Goal: Transaction & Acquisition: Purchase product/service

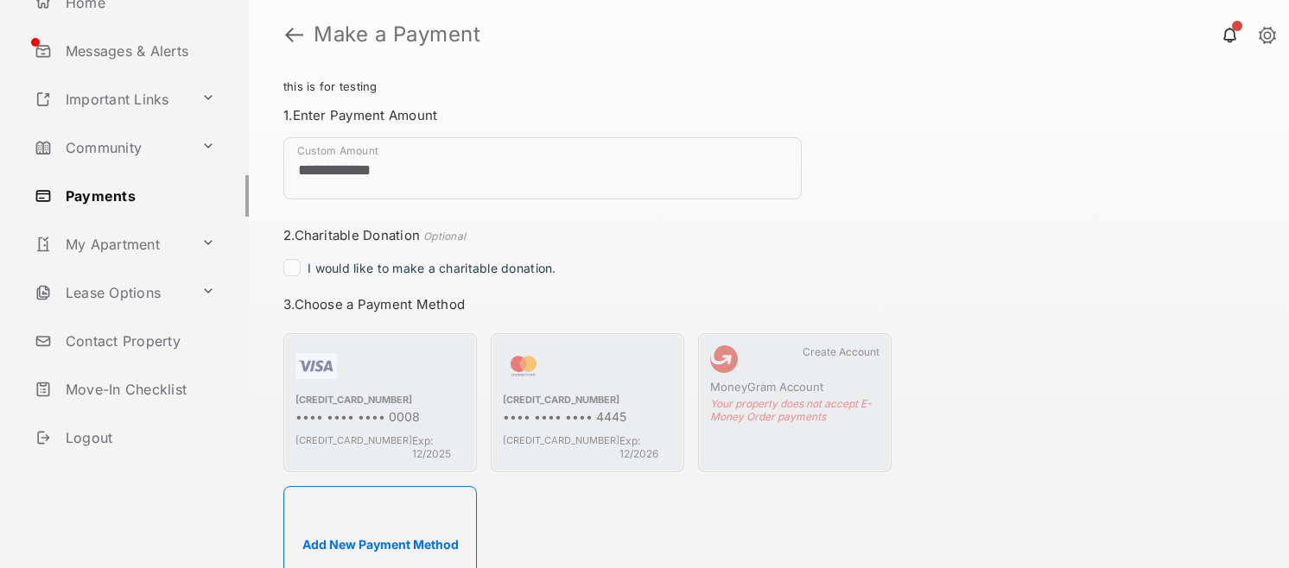
scroll to position [202, 0]
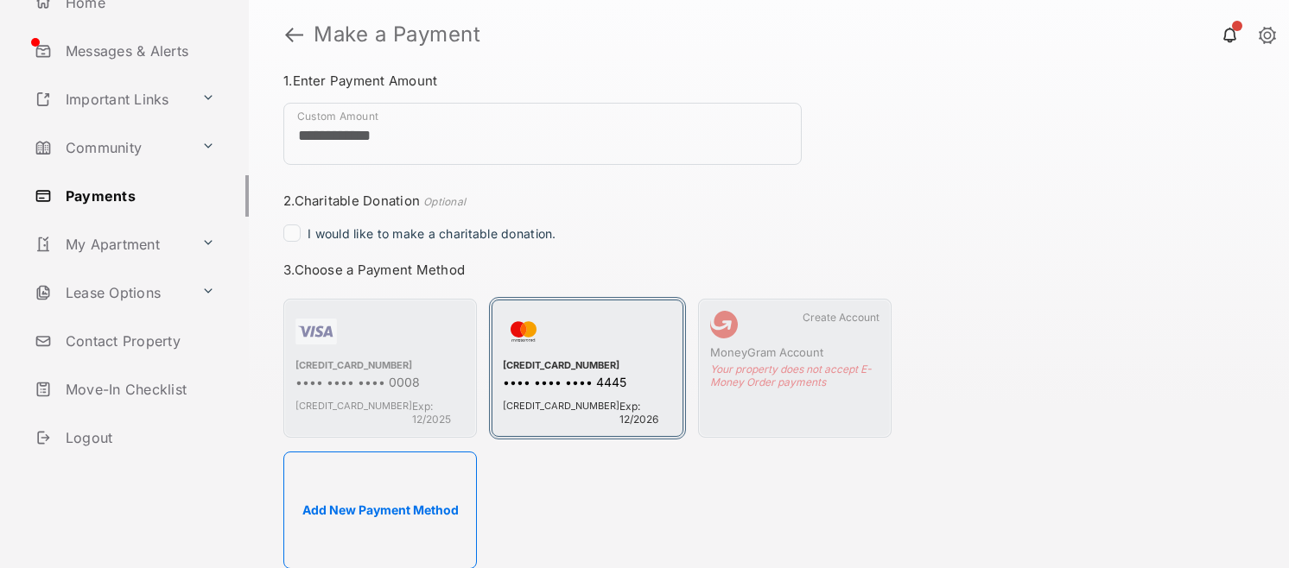
click at [557, 376] on div "•••• •••• •••• 4445" at bounding box center [587, 384] width 169 height 18
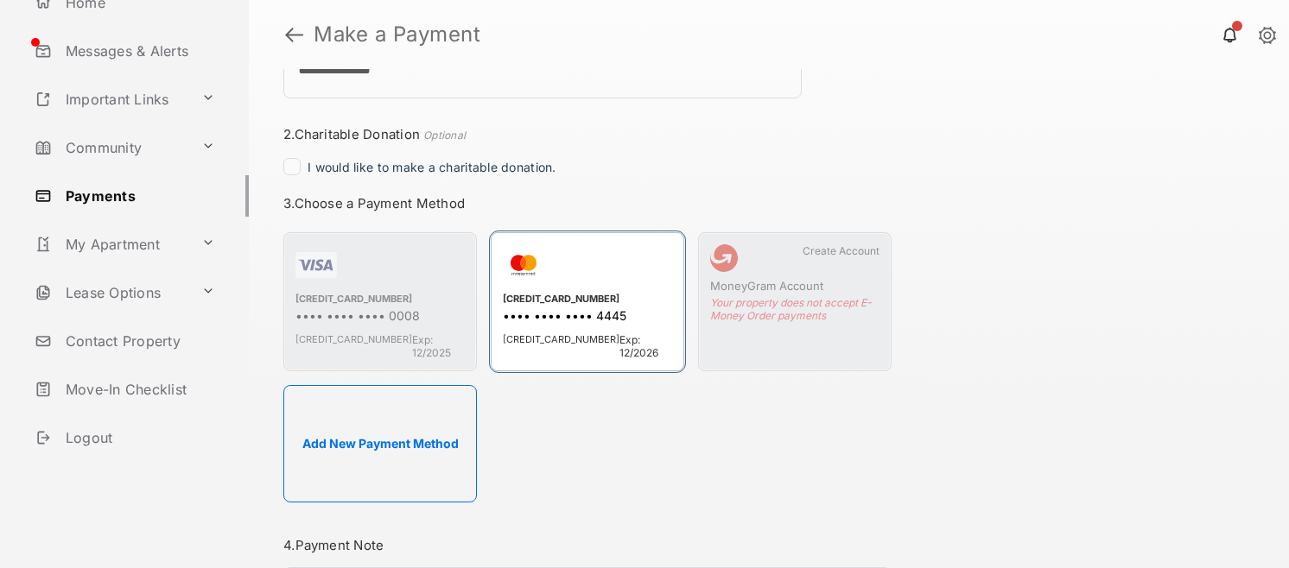
scroll to position [284, 0]
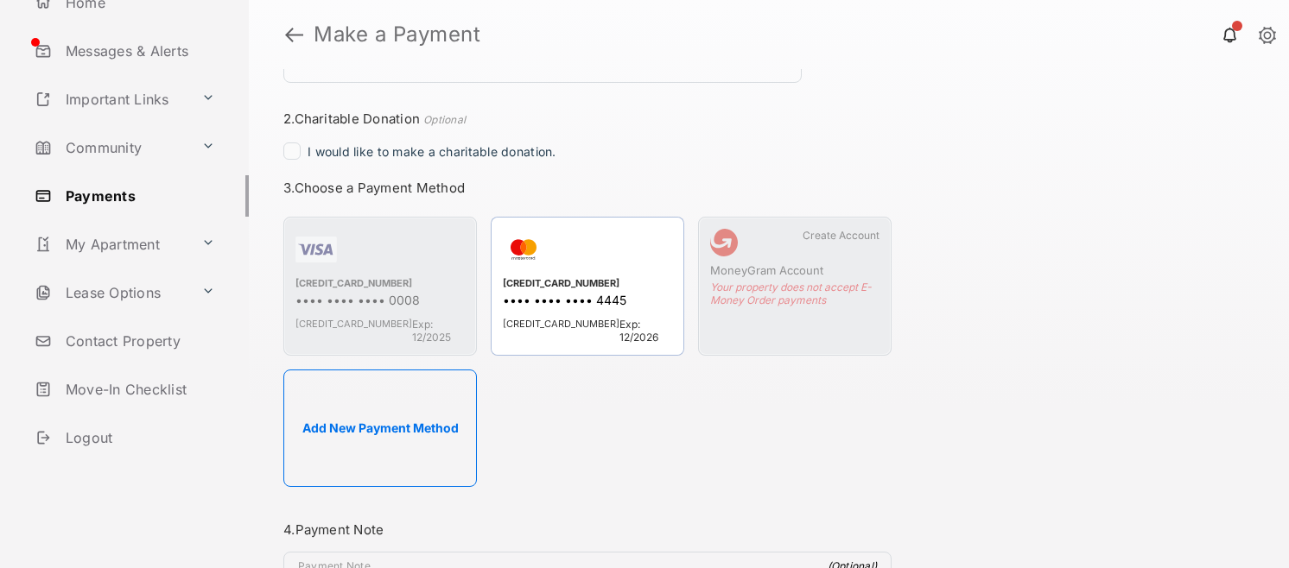
click at [770, 307] on li "Create Account MoneyGram Account Your property does not accept E-Money Order pa…" at bounding box center [794, 286] width 193 height 139
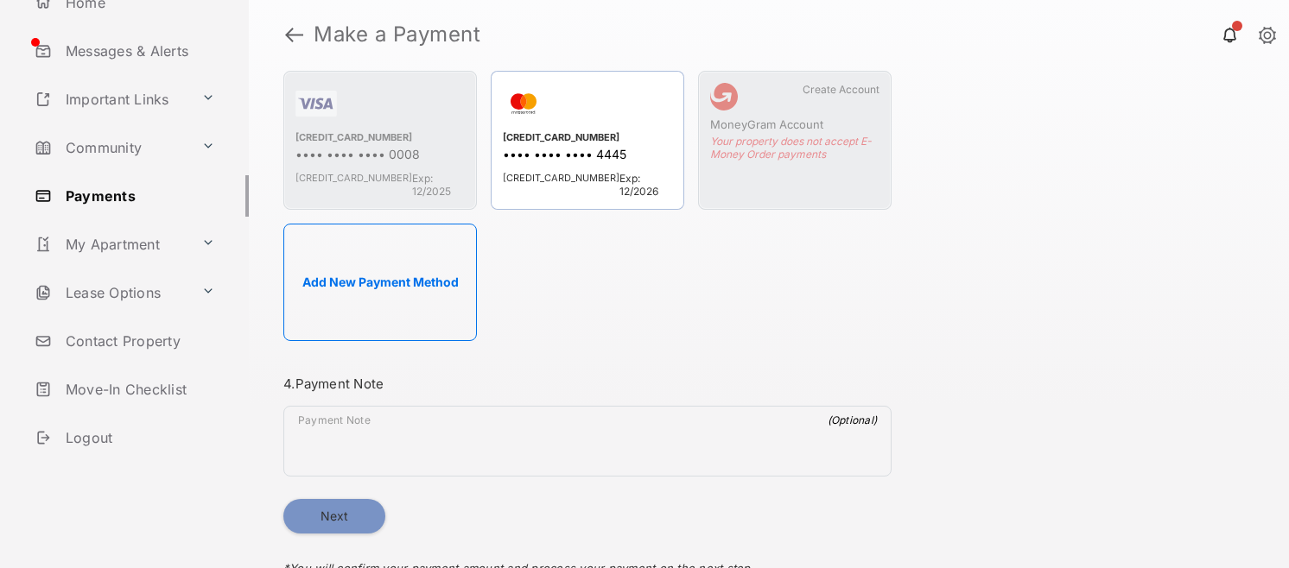
scroll to position [438, 0]
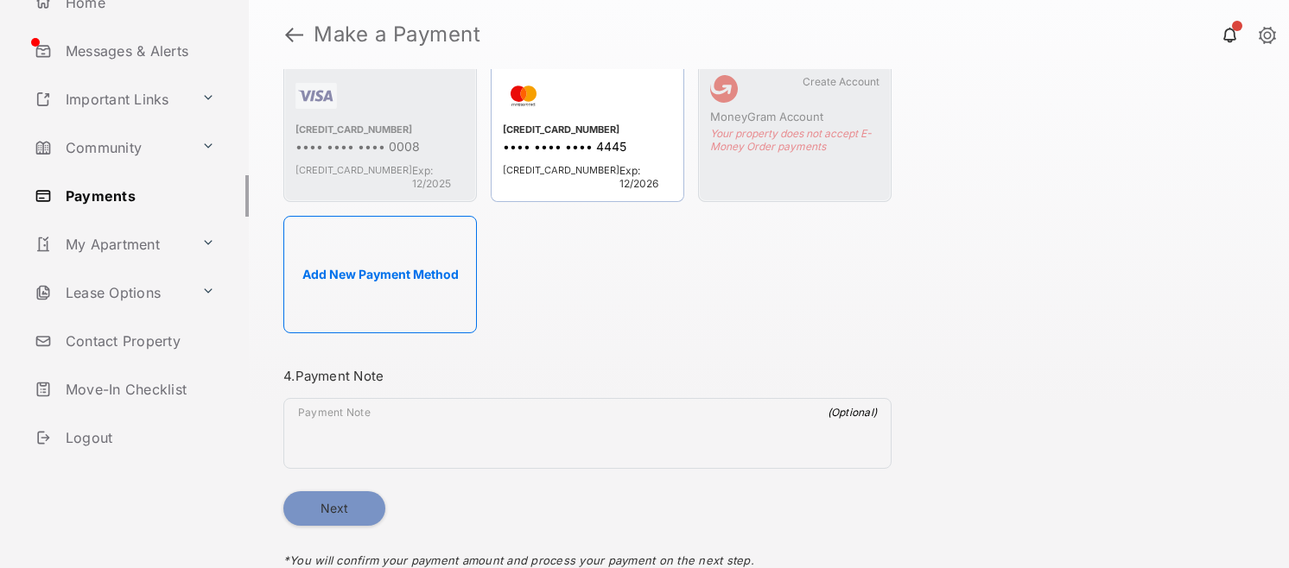
click at [588, 185] on ul "[CREDIT_CARD_NUMBER] •••• •••• •••• 0008 [CREDIT_CARD_NUMBER] Exp: 12/2025 [CRE…" at bounding box center [587, 198] width 622 height 284
click at [574, 166] on span "[CREDIT_CARD_NUMBER]" at bounding box center [561, 177] width 117 height 26
click at [366, 410] on button "Next" at bounding box center [334, 508] width 102 height 35
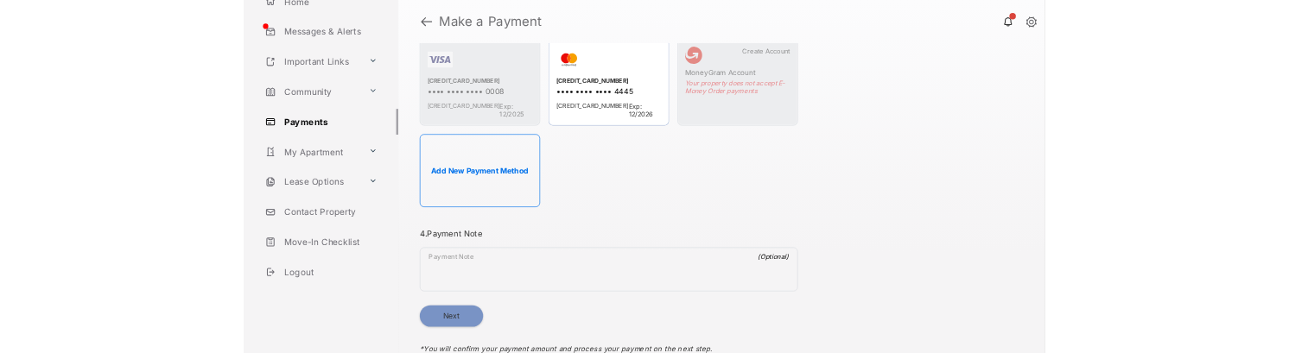
scroll to position [0, 0]
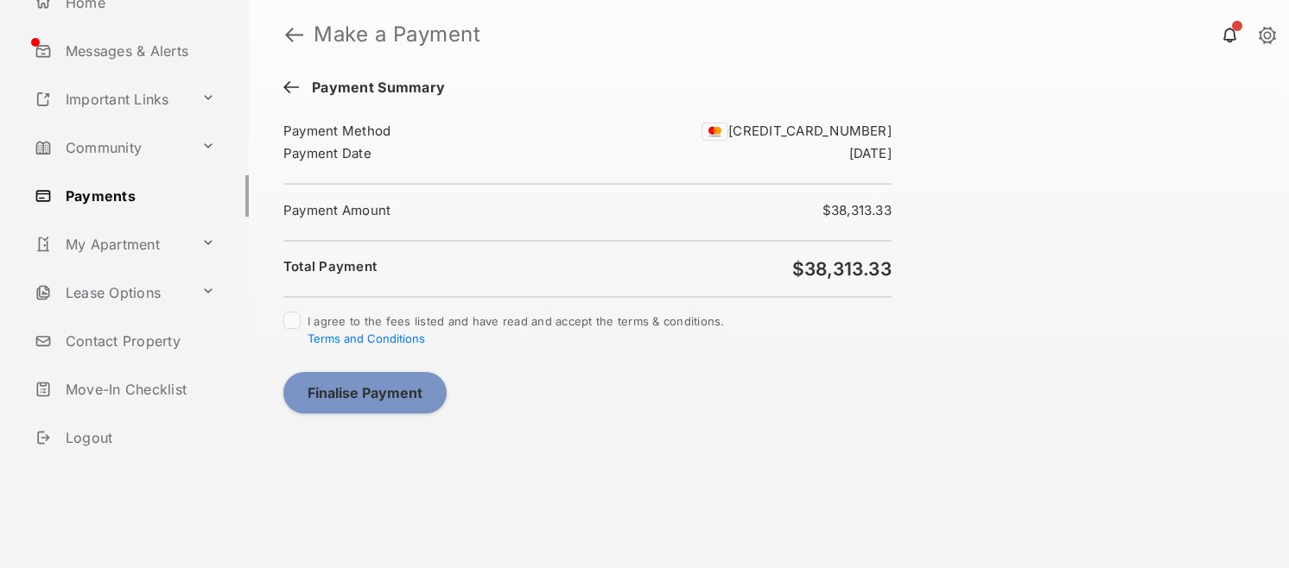
click at [440, 318] on span "I agree to the fees listed and have read and accept the terms & conditions. Ter…" at bounding box center [515, 329] width 417 height 31
click at [368, 391] on button "Finalise Payment" at bounding box center [364, 392] width 163 height 41
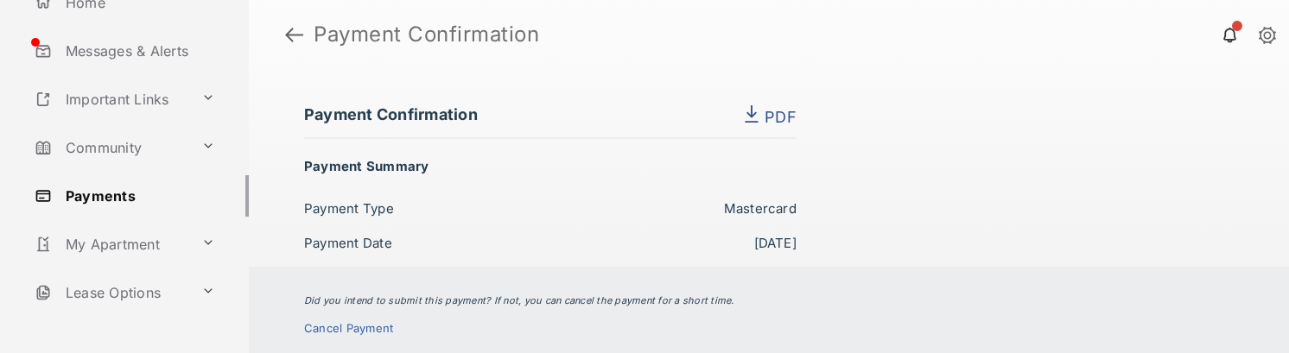
click at [339, 328] on div "Cancel Payment" at bounding box center [353, 328] width 98 height 14
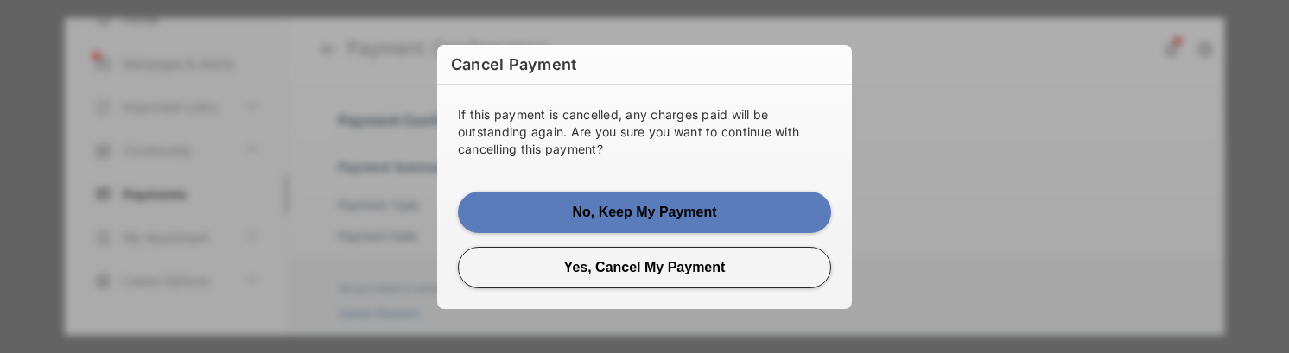
click at [621, 263] on button "Yes, Cancel My Payment" at bounding box center [644, 267] width 373 height 41
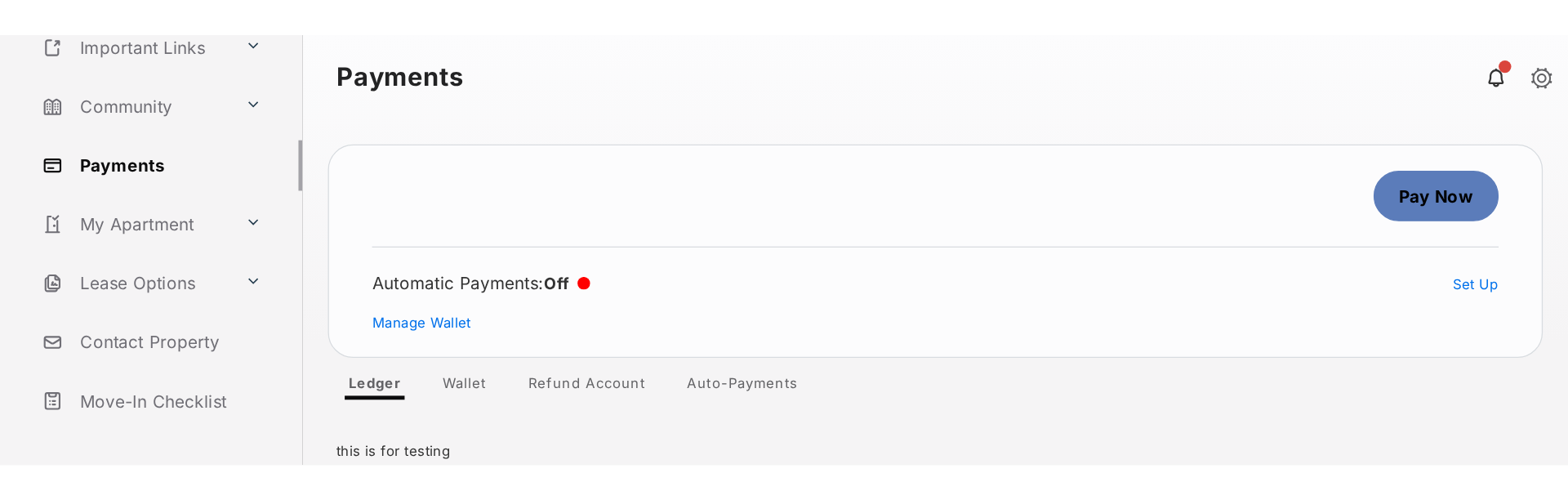
scroll to position [369, 0]
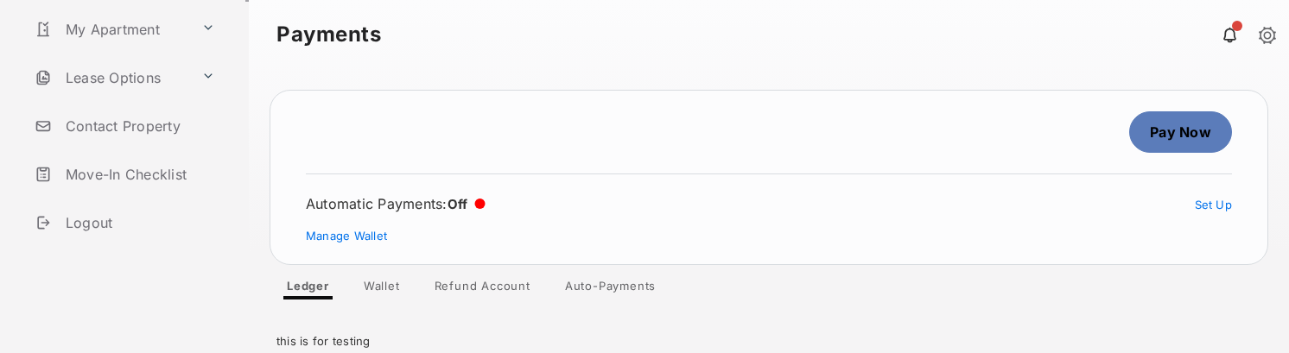
click at [115, 178] on link "Move-In Checklist" at bounding box center [138, 174] width 221 height 41
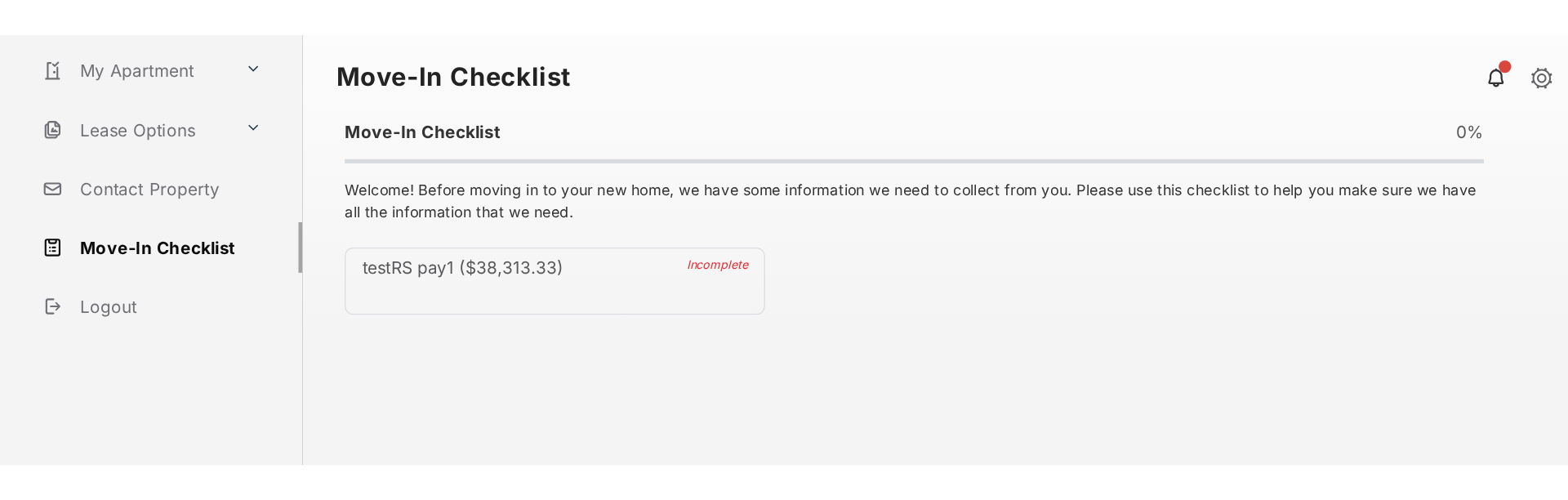
scroll to position [164, 0]
